Goal: Task Accomplishment & Management: Manage account settings

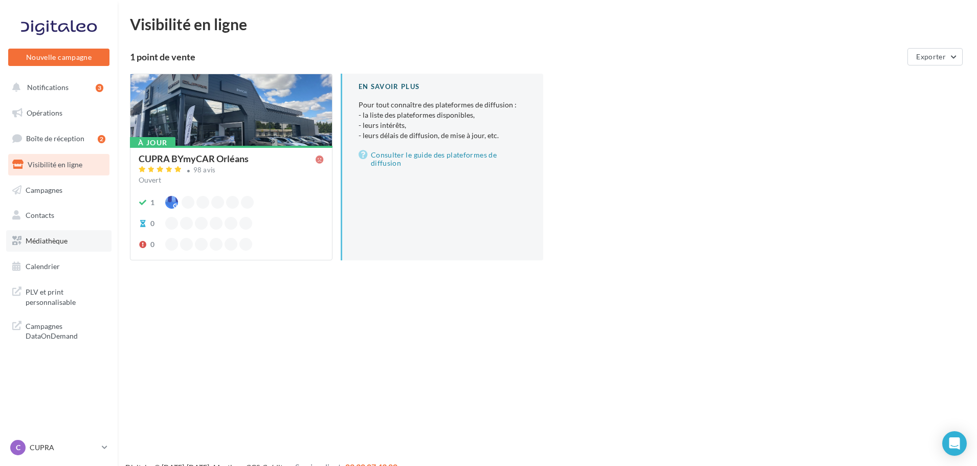
click at [68, 243] on link "Médiathèque" at bounding box center [58, 240] width 105 height 21
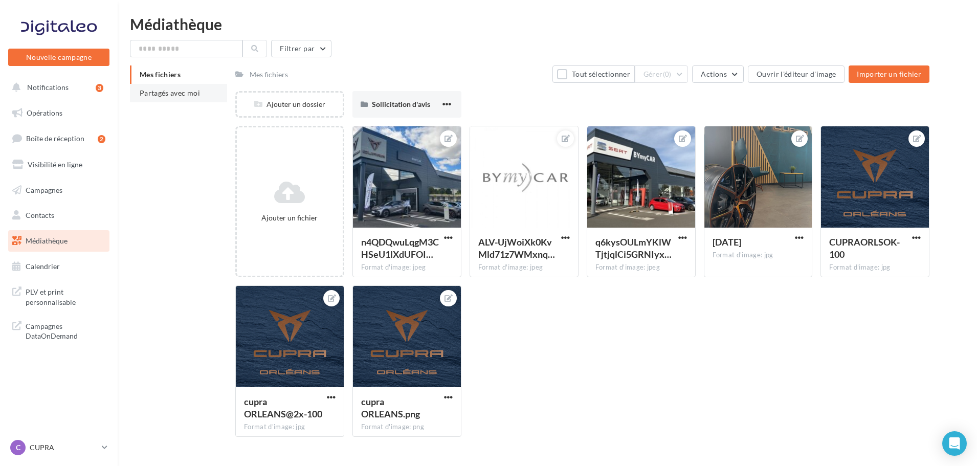
click at [181, 90] on span "Partagés avec moi" at bounding box center [170, 93] width 60 height 9
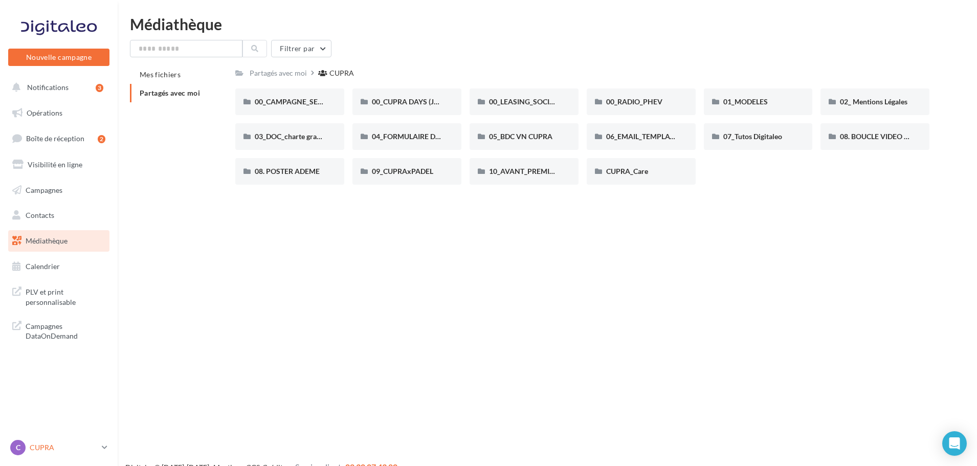
click at [59, 443] on p "CUPRA" at bounding box center [64, 448] width 68 height 10
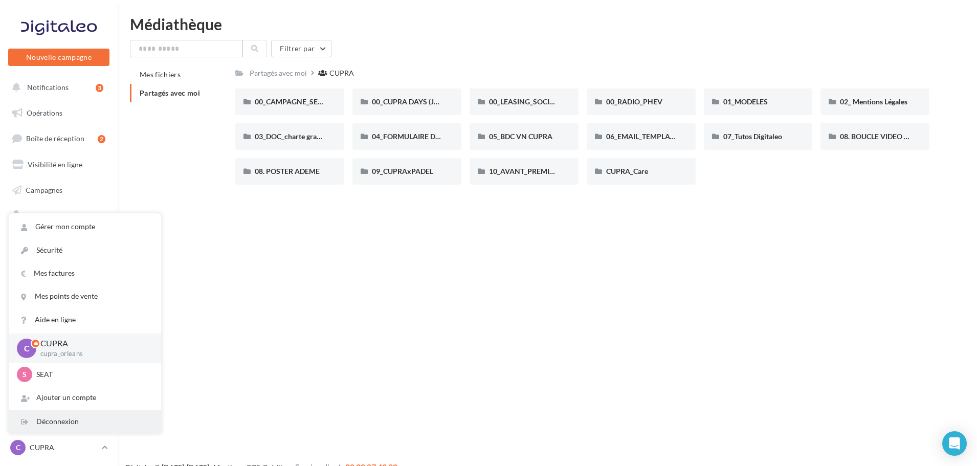
click at [78, 425] on div "Déconnexion" at bounding box center [85, 421] width 152 height 23
